Goal: Register for event/course

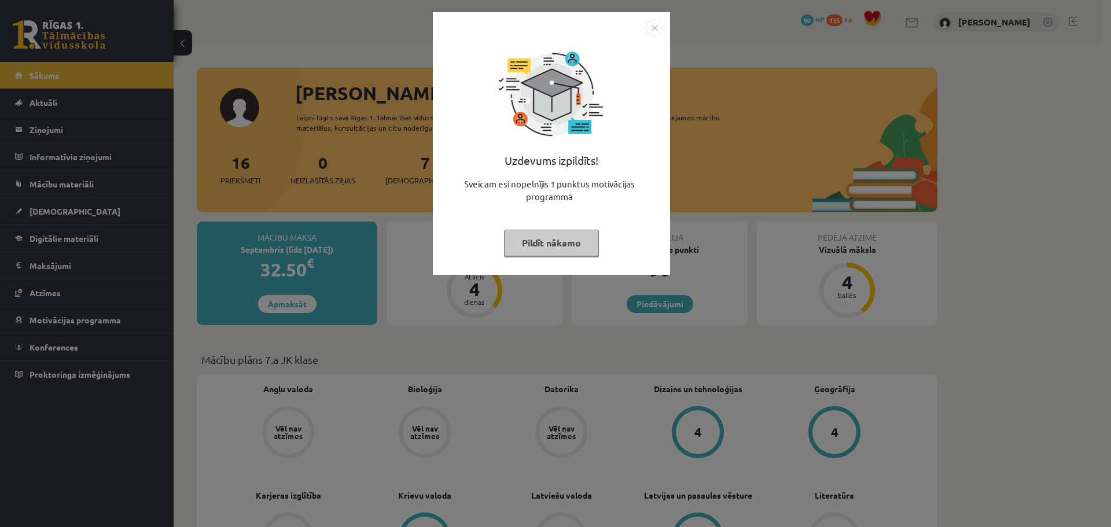
click at [271, 212] on div "Uzdevums izpildīts! Sveicam esi nopelnījis 1 punktus motivācijas programmā Pild…" at bounding box center [555, 263] width 1111 height 527
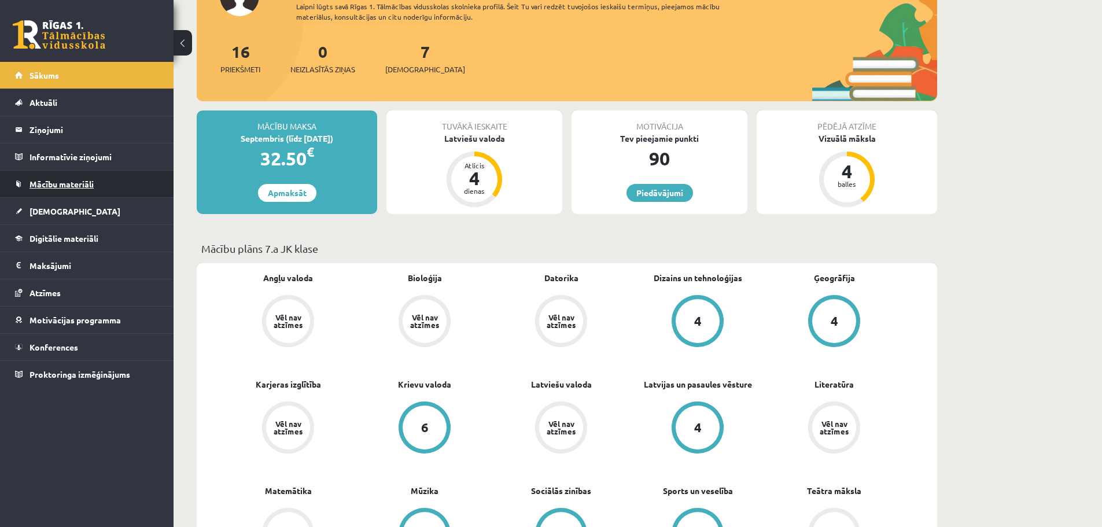
scroll to position [116, 0]
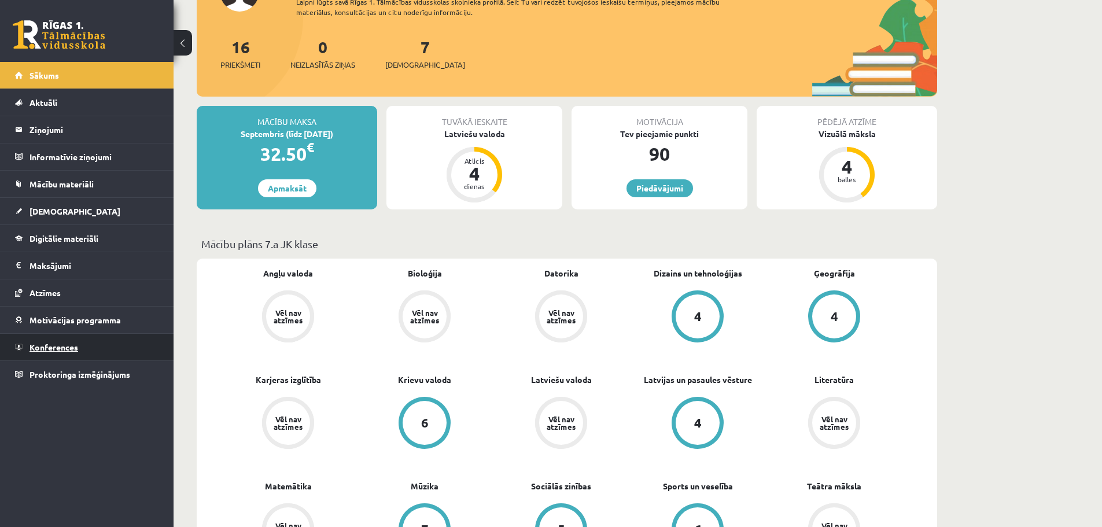
click at [121, 341] on link "Konferences" at bounding box center [87, 347] width 144 height 27
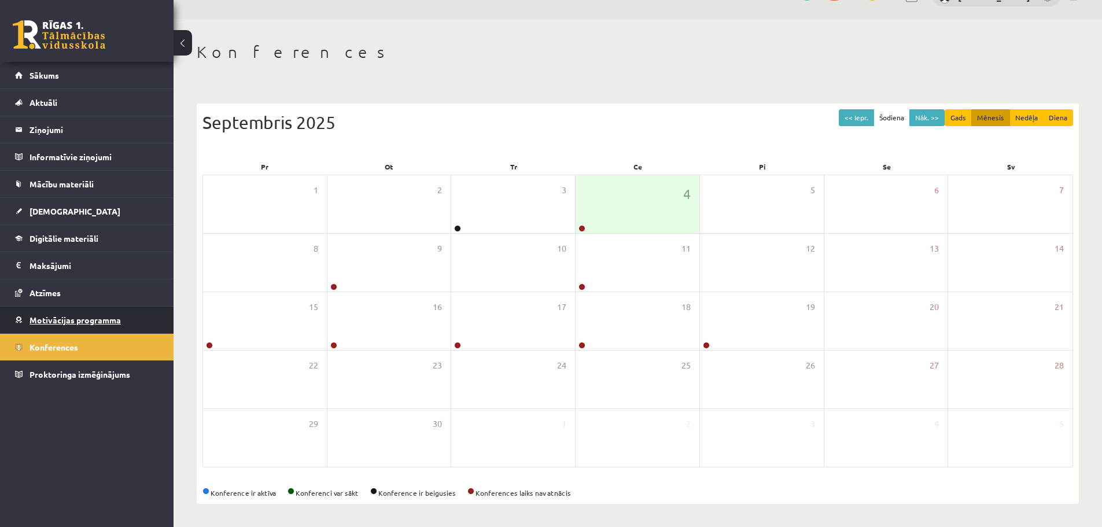
scroll to position [26, 0]
click at [584, 226] on link at bounding box center [582, 228] width 7 height 7
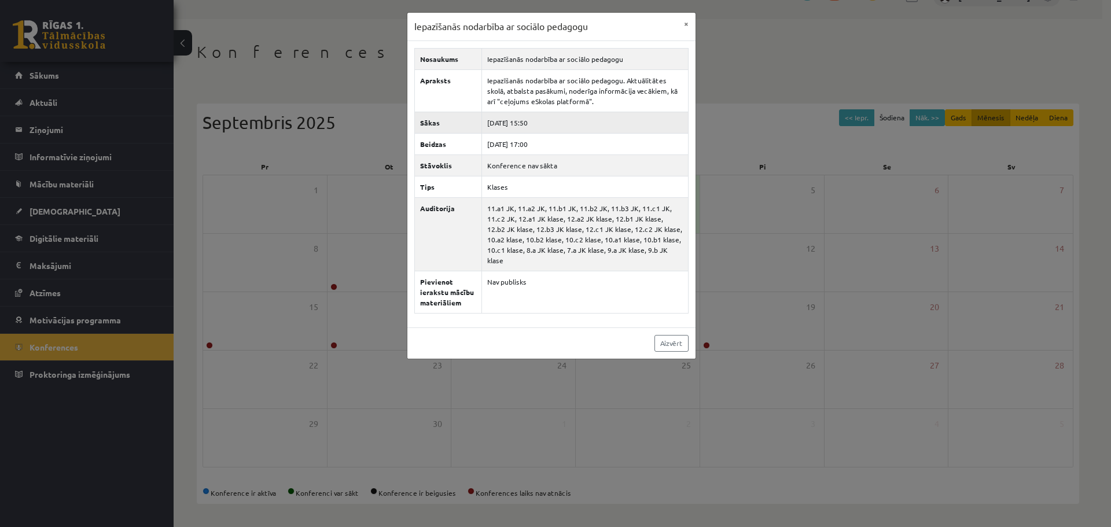
click at [528, 118] on td "[DATE] 15:50" at bounding box center [584, 122] width 207 height 21
click at [533, 126] on td "[DATE] 15:50" at bounding box center [584, 122] width 207 height 21
click at [679, 335] on link "Aizvērt" at bounding box center [671, 343] width 34 height 17
